Goal: Information Seeking & Learning: Learn about a topic

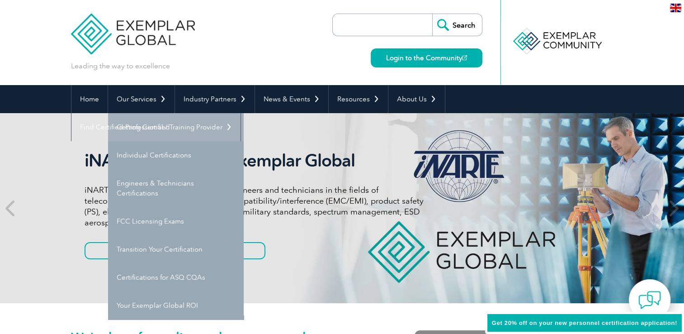
click at [141, 129] on link "Getting Certified" at bounding box center [176, 127] width 136 height 28
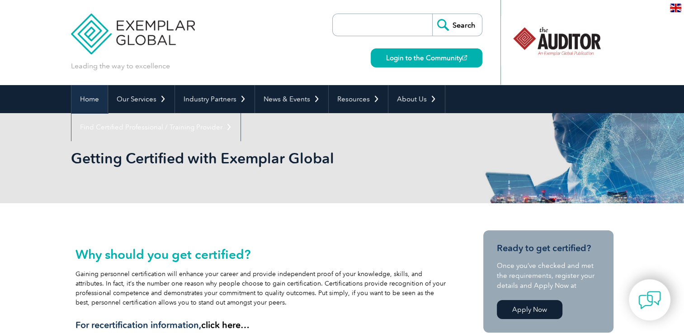
click at [96, 100] on link "Home" at bounding box center [89, 99] width 36 height 28
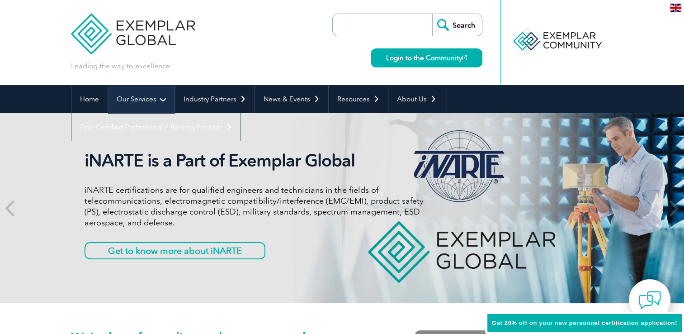
click at [144, 100] on link "Our Services" at bounding box center [141, 99] width 66 height 28
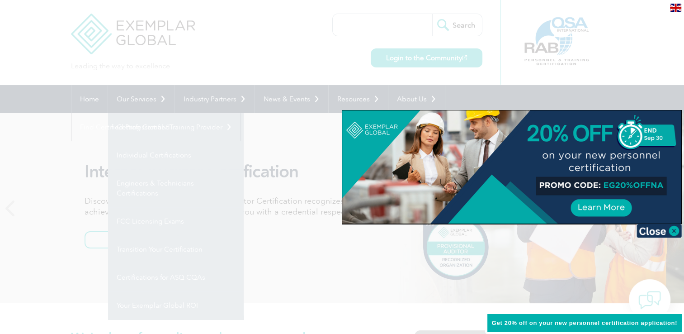
click at [138, 154] on div at bounding box center [342, 167] width 684 height 334
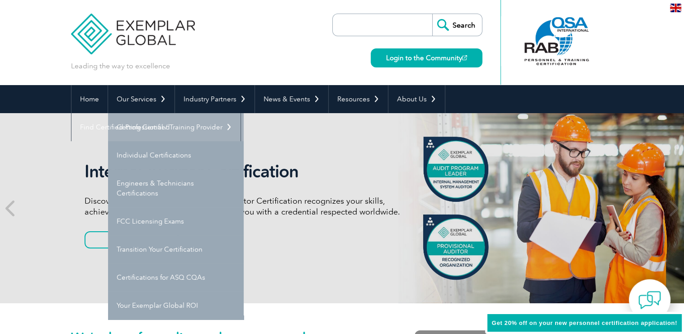
click at [137, 126] on link "Getting Certified" at bounding box center [176, 127] width 136 height 28
